Goal: Information Seeking & Learning: Learn about a topic

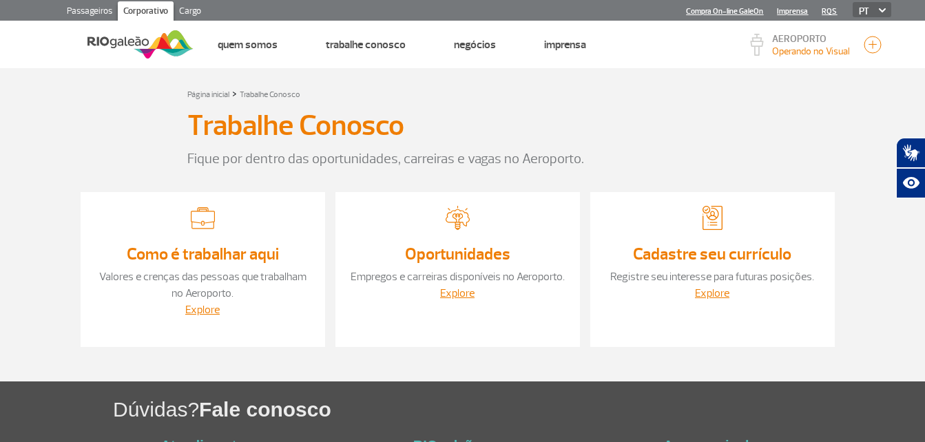
click at [214, 252] on link "Como é trabalhar aqui" at bounding box center [203, 254] width 152 height 21
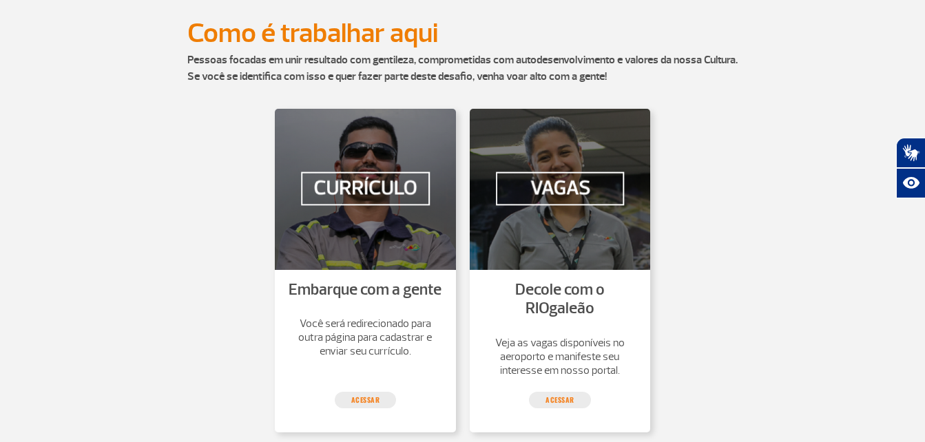
scroll to position [276, 0]
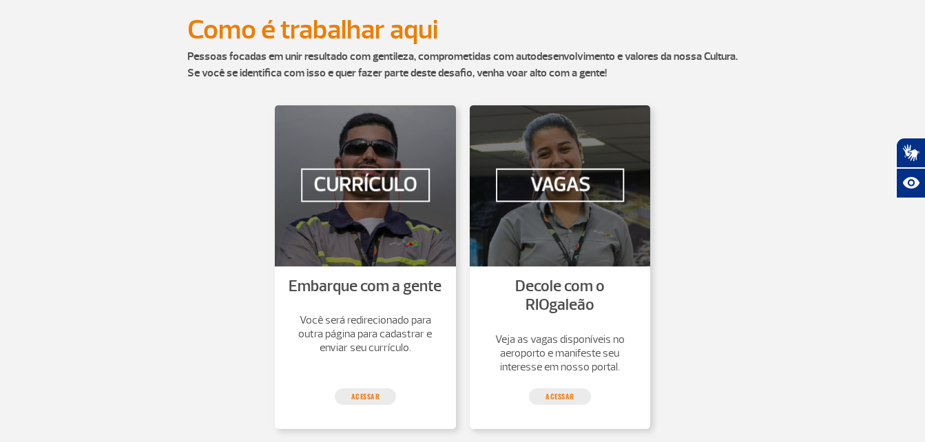
click at [384, 173] on img at bounding box center [365, 185] width 181 height 160
